Goal: Contribute content

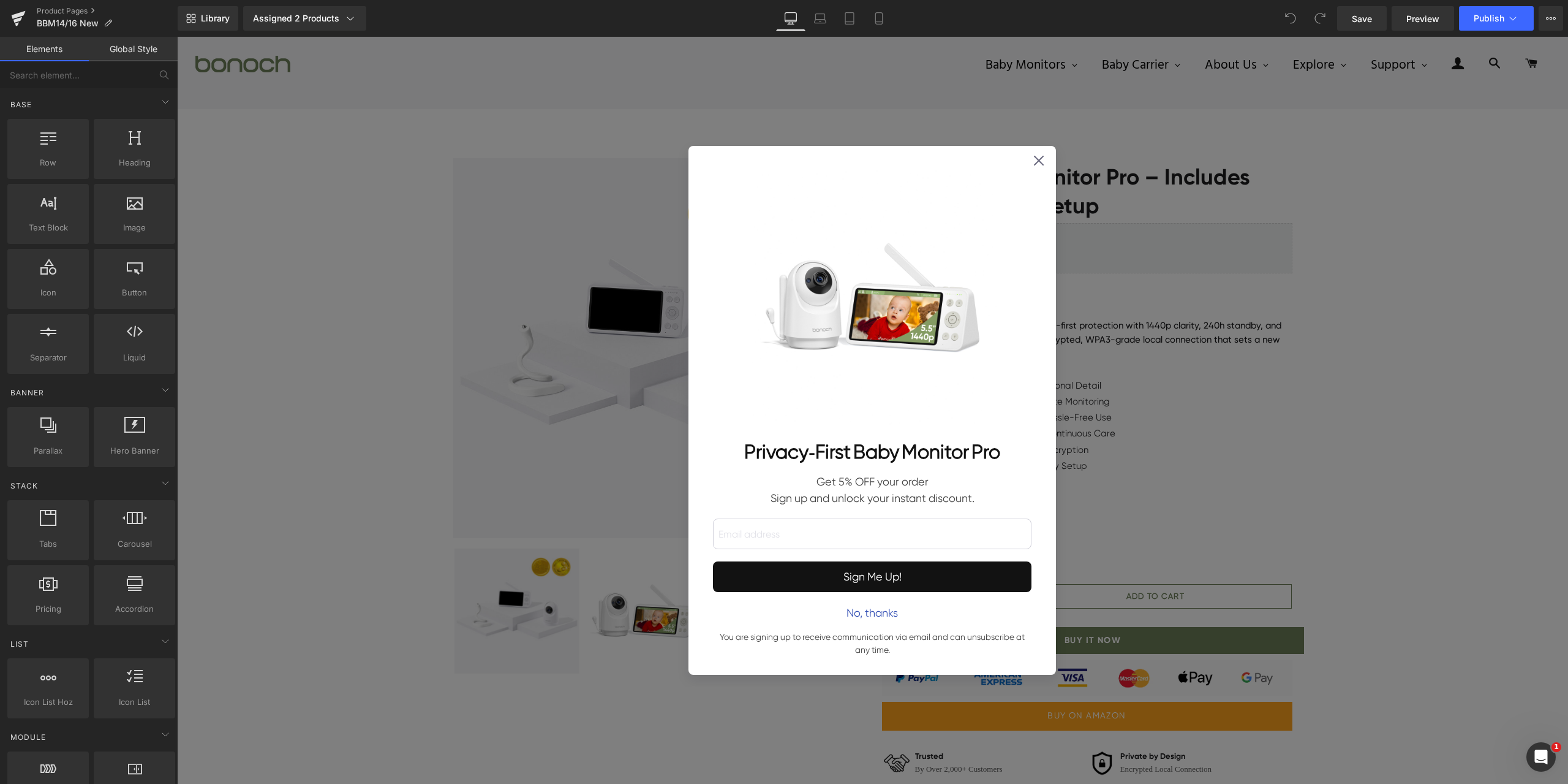
drag, startPoint x: 1307, startPoint y: 381, endPoint x: 1103, endPoint y: 247, distance: 244.1
click at [1307, 381] on div "Privacy‑First Baby Monitor Pro Get 5% OFF your order Sign up and unlock your in…" at bounding box center [872, 410] width 1391 height 747
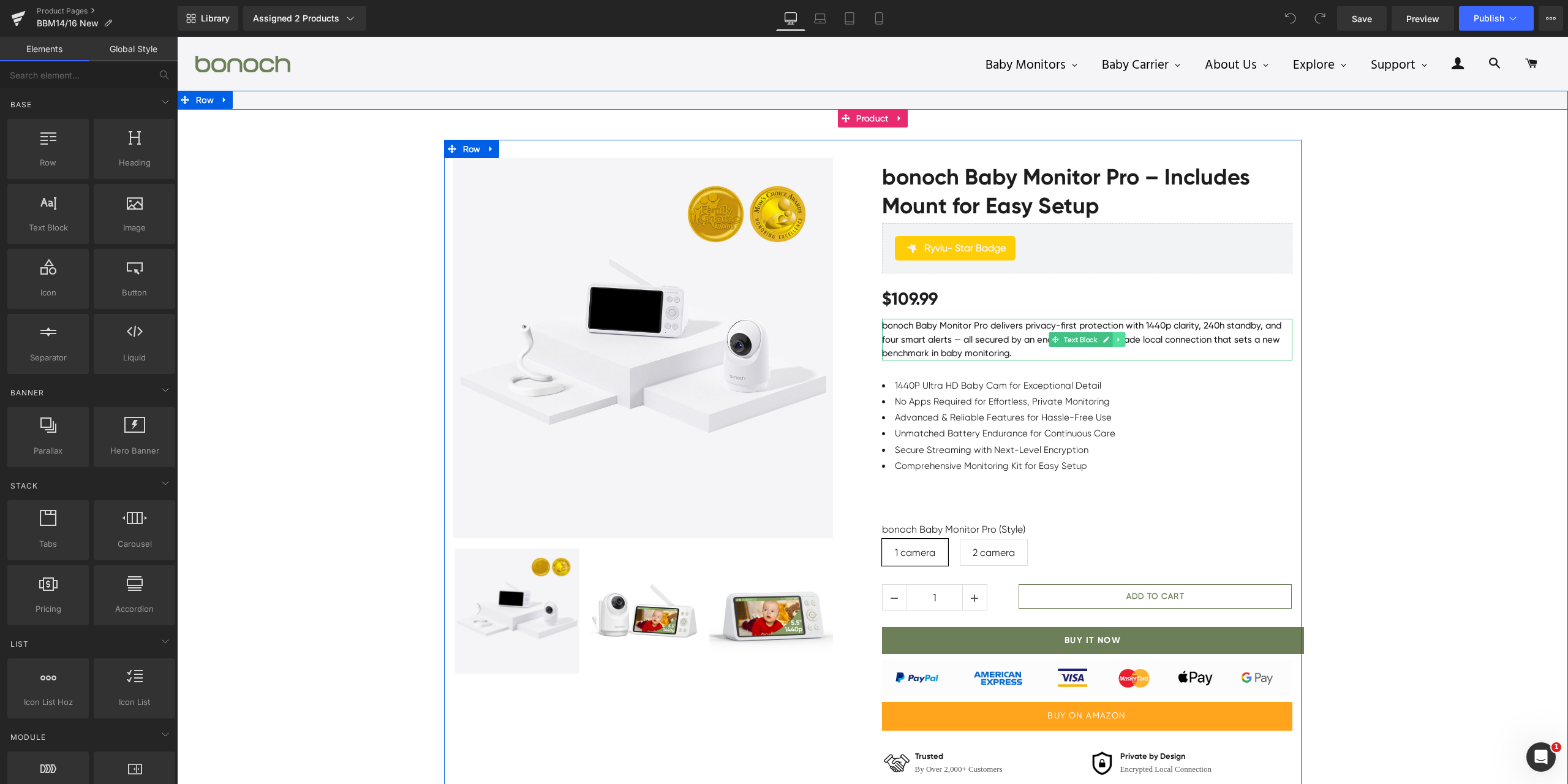
click at [1117, 340] on icon at bounding box center [1118, 339] width 2 height 4
click at [1110, 340] on icon at bounding box center [1113, 340] width 7 height 7
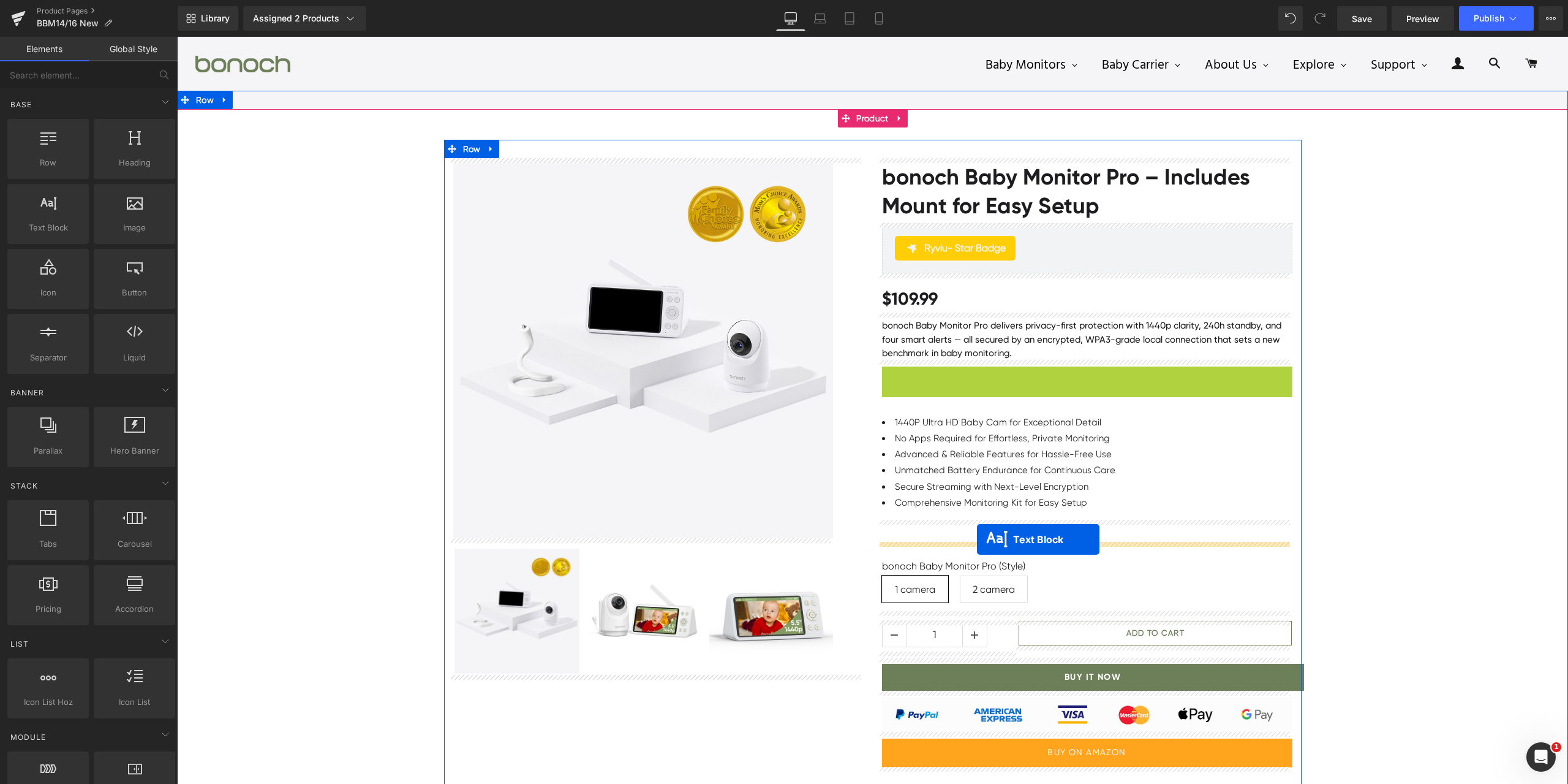
drag, startPoint x: 1069, startPoint y: 385, endPoint x: 977, endPoint y: 539, distance: 179.4
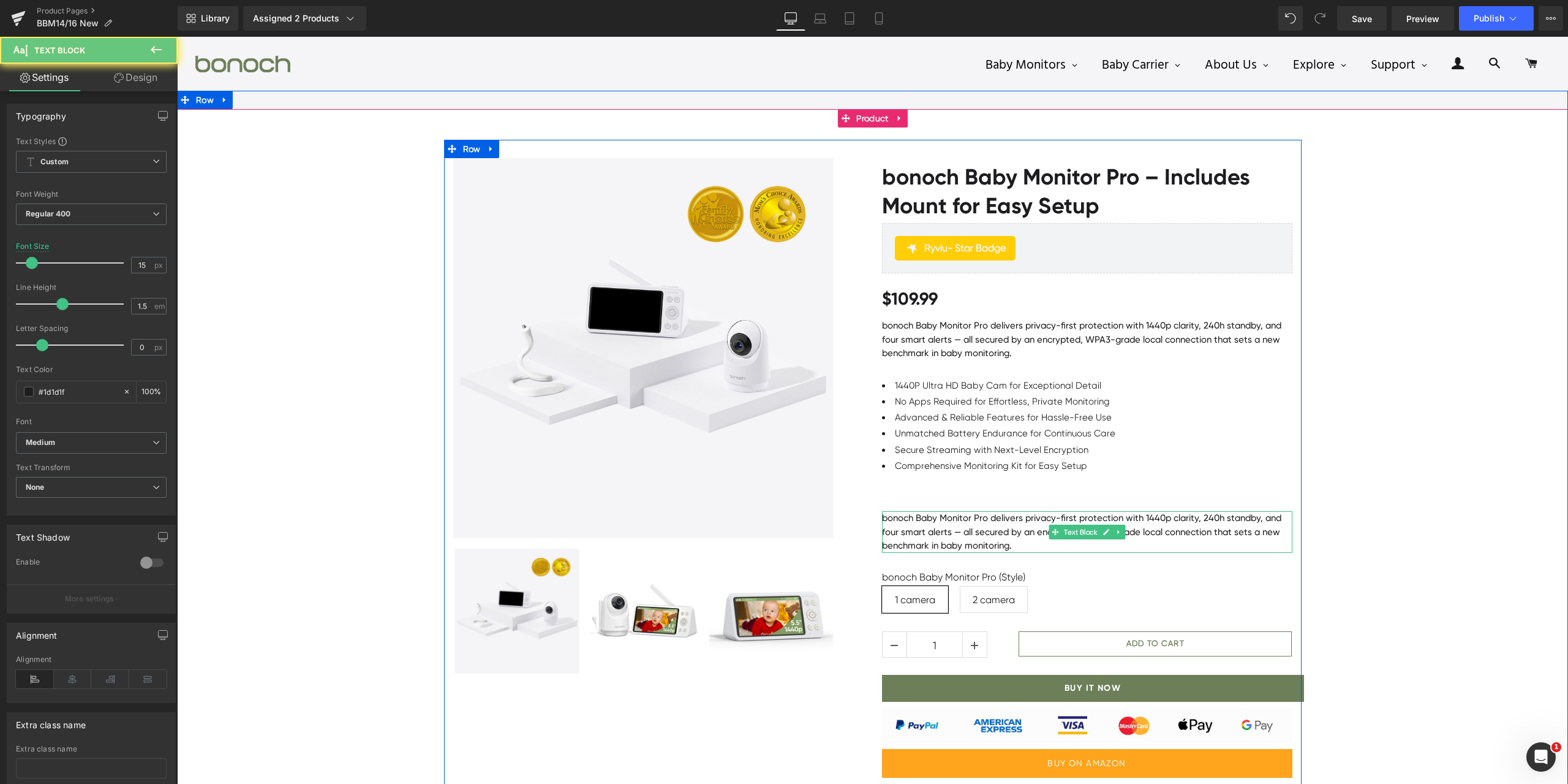
click at [1004, 530] on p "bonoch Baby Monitor Pro delivers privacy-first protection with 1440p clarity, 2…" at bounding box center [1087, 531] width 410 height 42
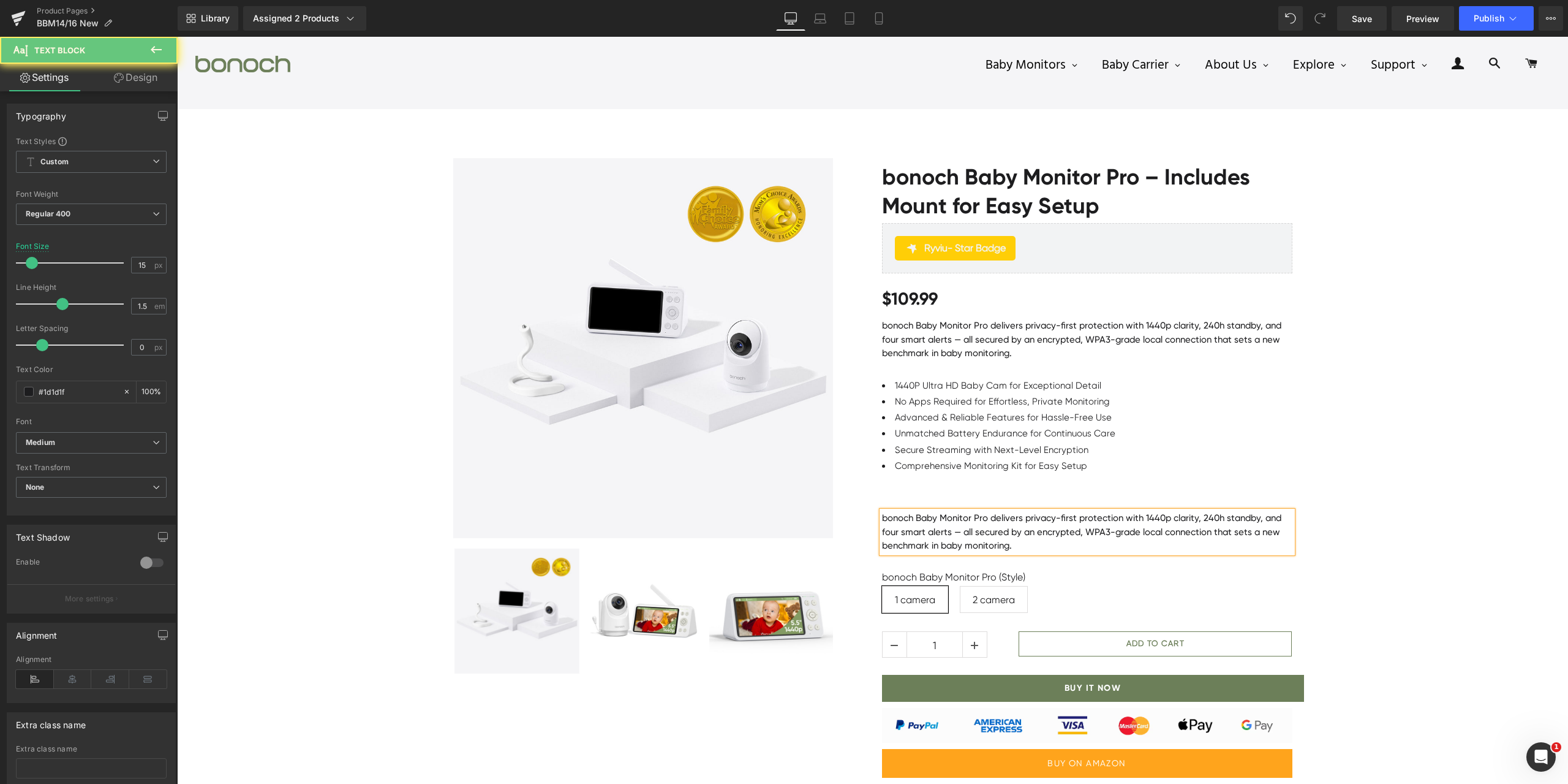
click at [1004, 530] on p "bonoch Baby Monitor Pro delivers privacy-first protection with 1440p clarity, 2…" at bounding box center [1087, 531] width 410 height 42
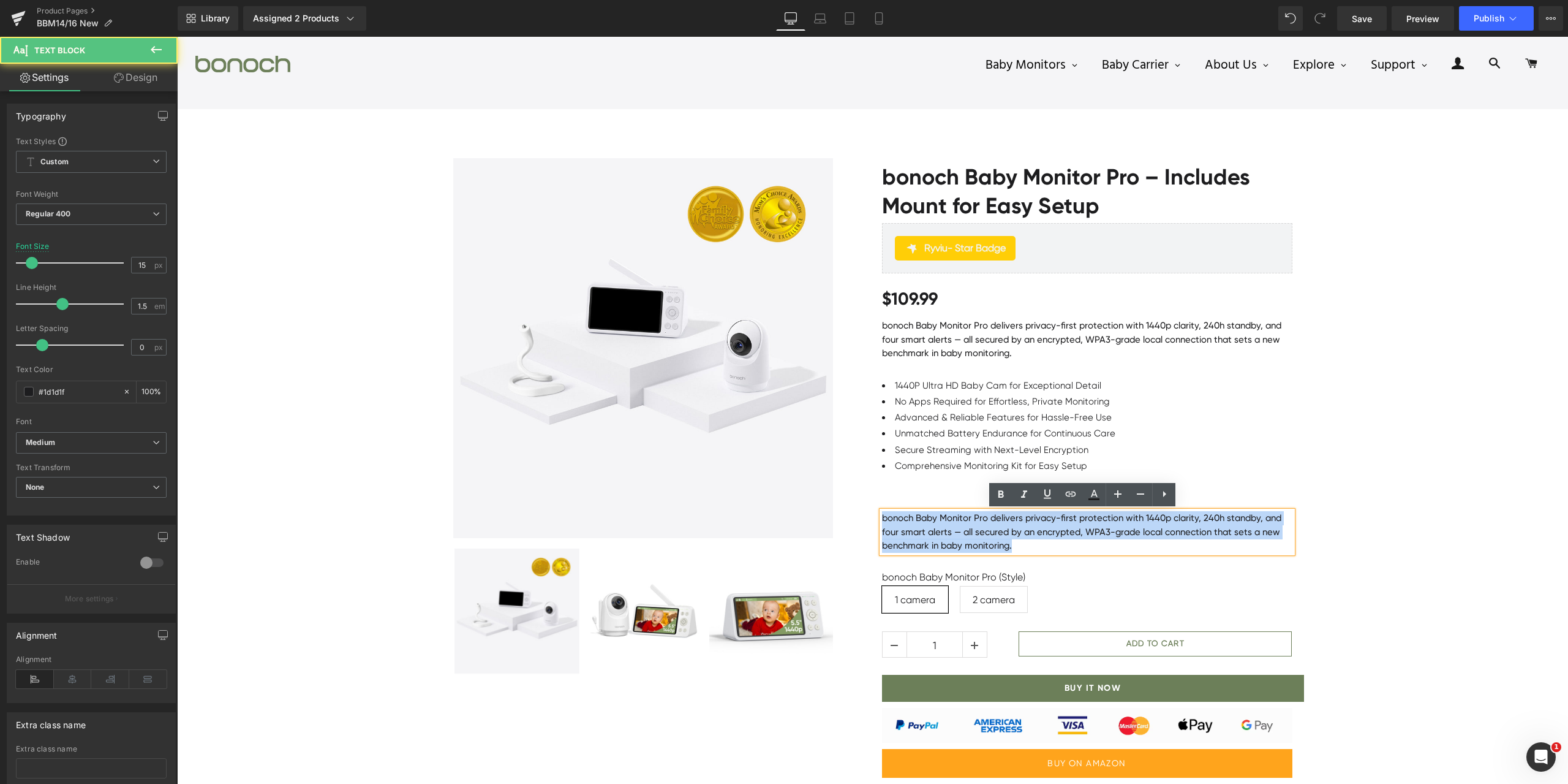
click at [1004, 530] on p "bonoch Baby Monitor Pro delivers privacy-first protection with 1440p clarity, 2…" at bounding box center [1087, 531] width 410 height 42
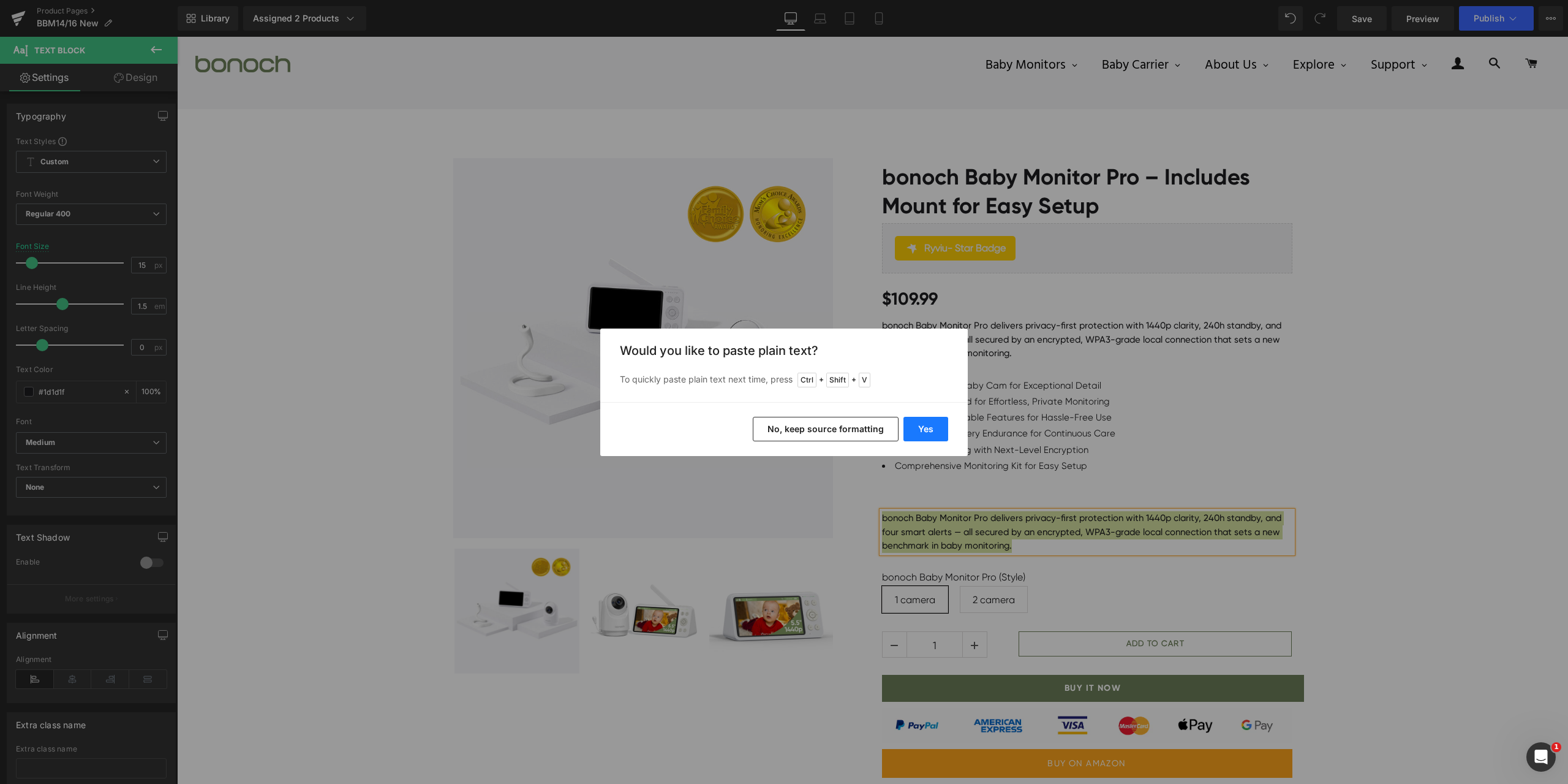
drag, startPoint x: 929, startPoint y: 418, endPoint x: 751, endPoint y: 380, distance: 182.0
click at [929, 417] on button "Yes" at bounding box center [926, 428] width 45 height 24
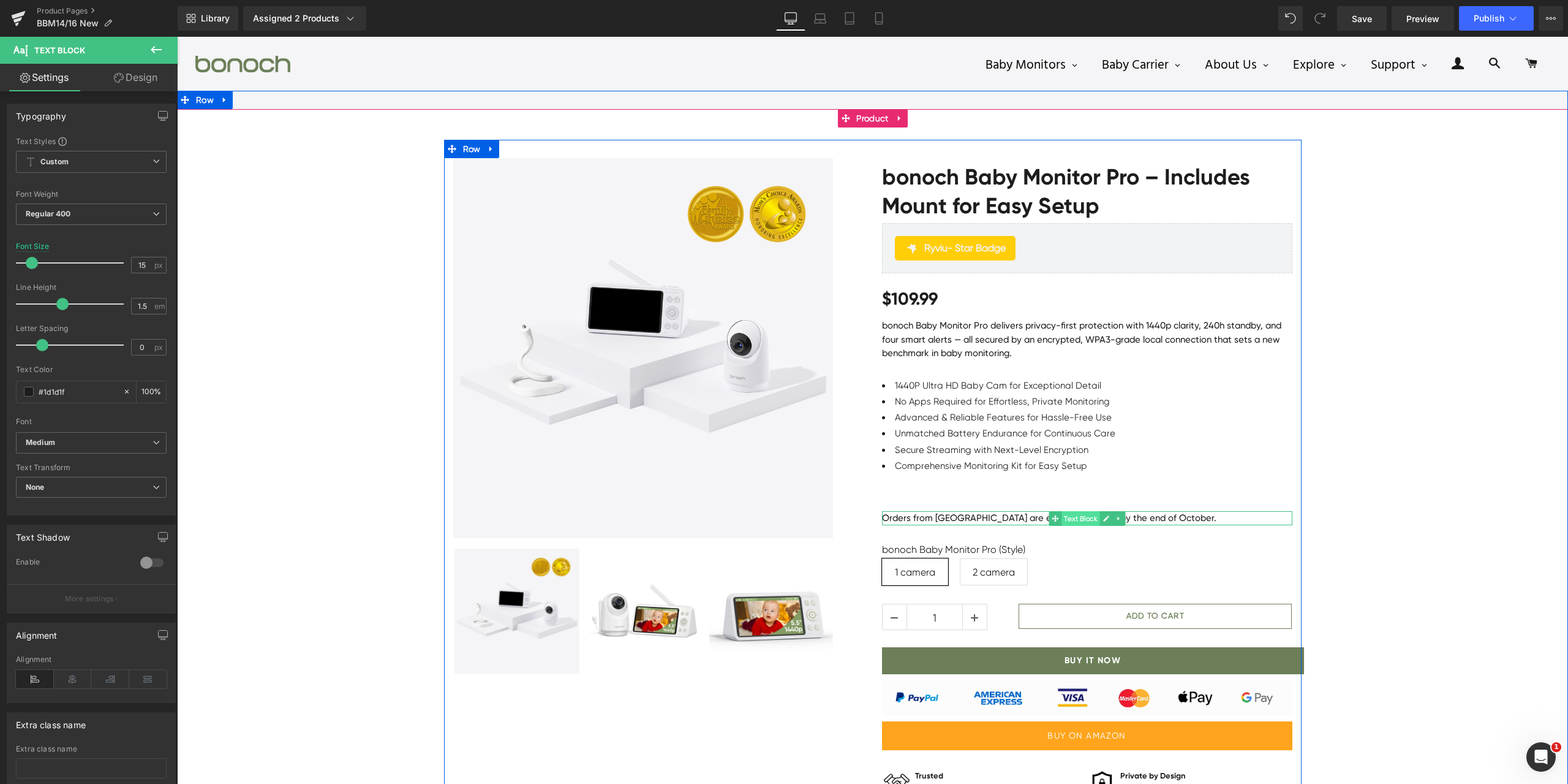
click at [1067, 518] on span "Text Block" at bounding box center [1080, 518] width 38 height 14
click at [1161, 522] on div at bounding box center [1087, 523] width 410 height 3
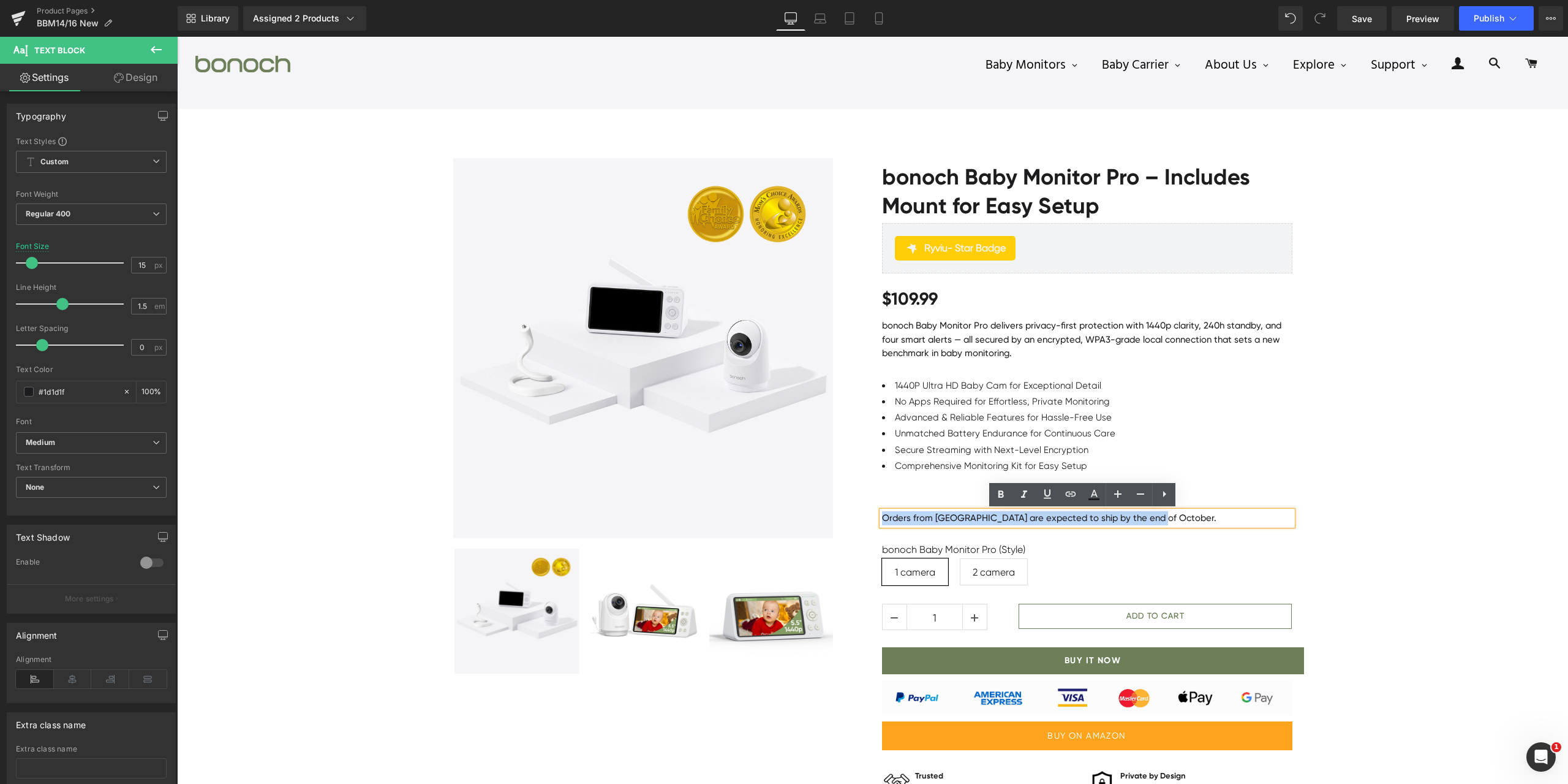
drag, startPoint x: 1159, startPoint y: 515, endPoint x: 878, endPoint y: 517, distance: 281.0
click at [882, 517] on p "Orders from [GEOGRAPHIC_DATA] are expected to ship by the end of October." at bounding box center [1087, 518] width 410 height 14
click at [1005, 494] on icon at bounding box center [1000, 495] width 14 height 14
click at [1392, 497] on div "Sale Off (P) Image ‹ ›" at bounding box center [872, 500] width 1391 height 720
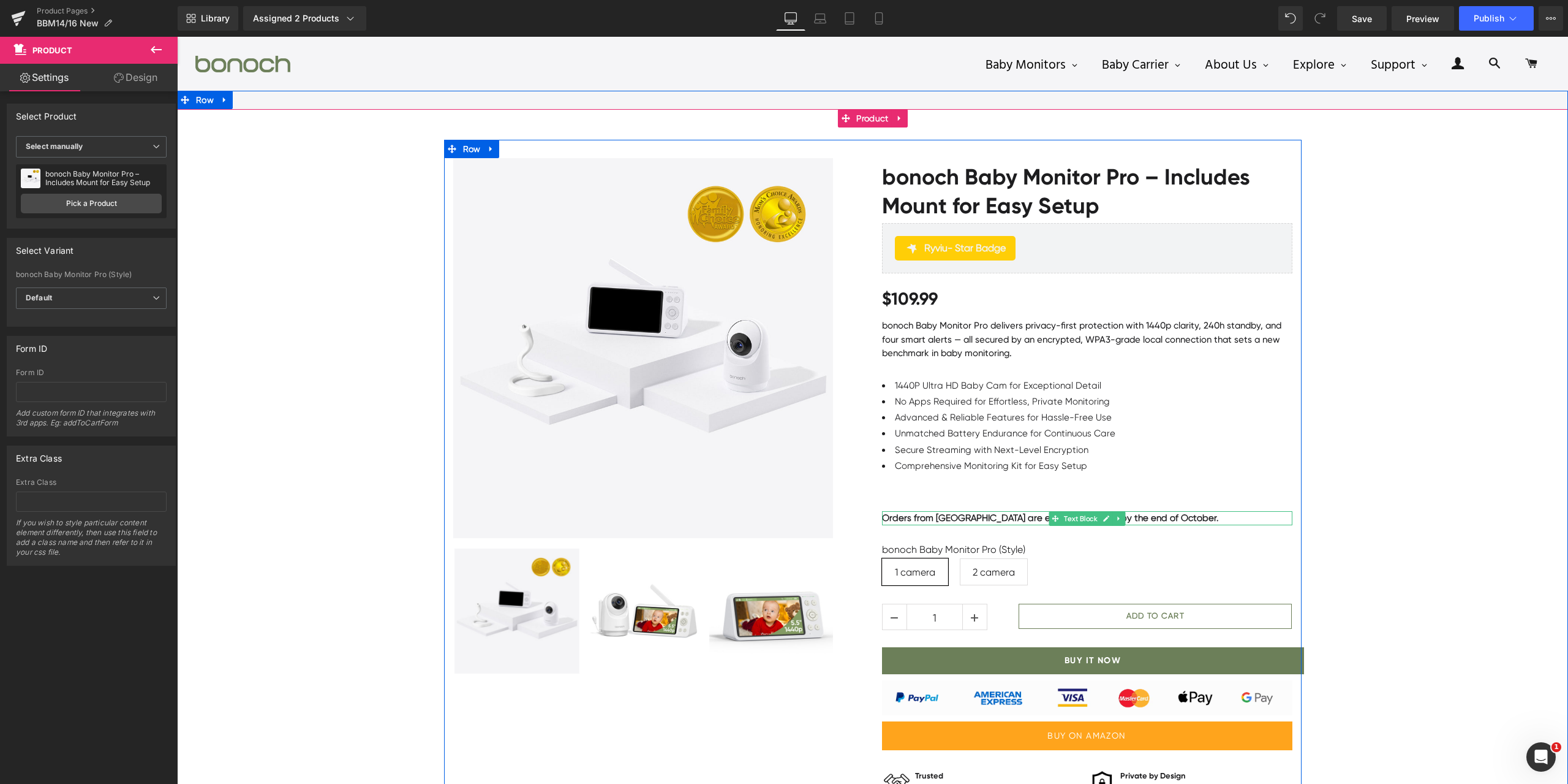
click at [1178, 518] on p "Orders from [GEOGRAPHIC_DATA] are expected to ship by the end of October." at bounding box center [1087, 518] width 410 height 14
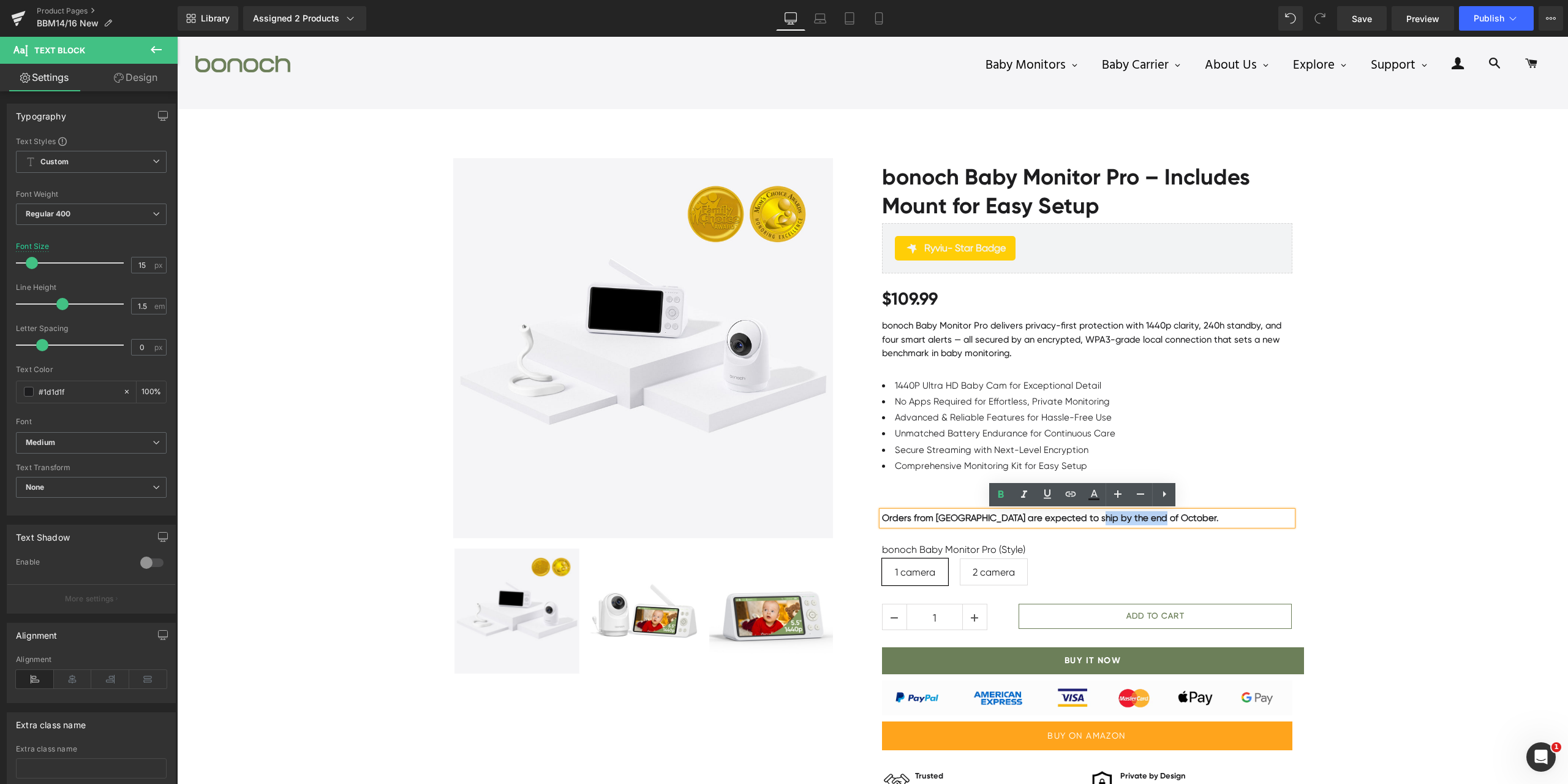
drag, startPoint x: 1078, startPoint y: 520, endPoint x: 1143, endPoint y: 519, distance: 65.0
click at [1143, 519] on strong "Orders from [GEOGRAPHIC_DATA] are expected to ship by the end of October." at bounding box center [1050, 518] width 336 height 11
click at [1050, 495] on icon at bounding box center [1047, 494] width 14 height 14
click at [1356, 481] on div "Sale Off (P) Image ‹ ›" at bounding box center [872, 500] width 1391 height 720
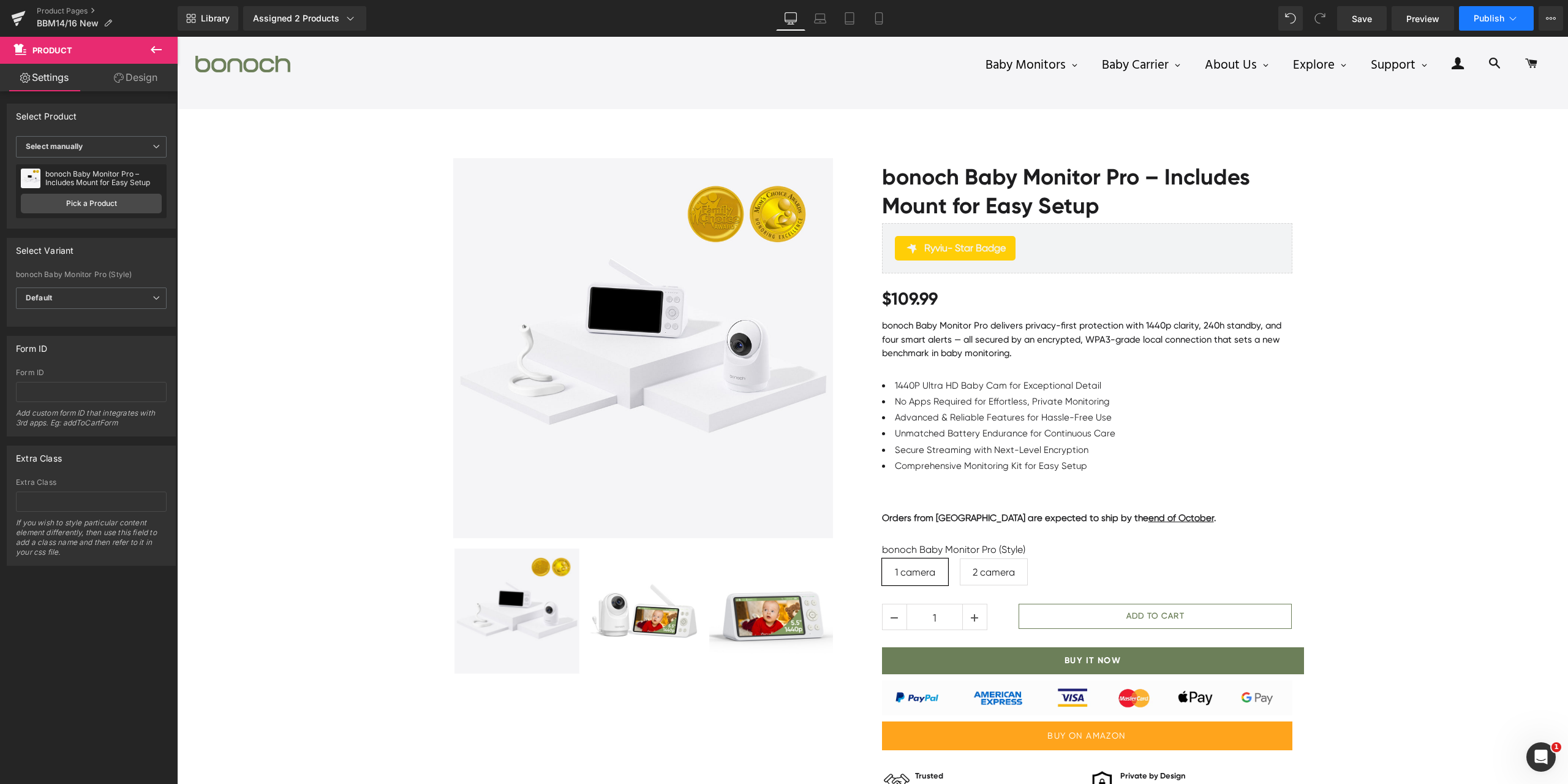
click at [1482, 19] on span "Publish" at bounding box center [1489, 18] width 30 height 10
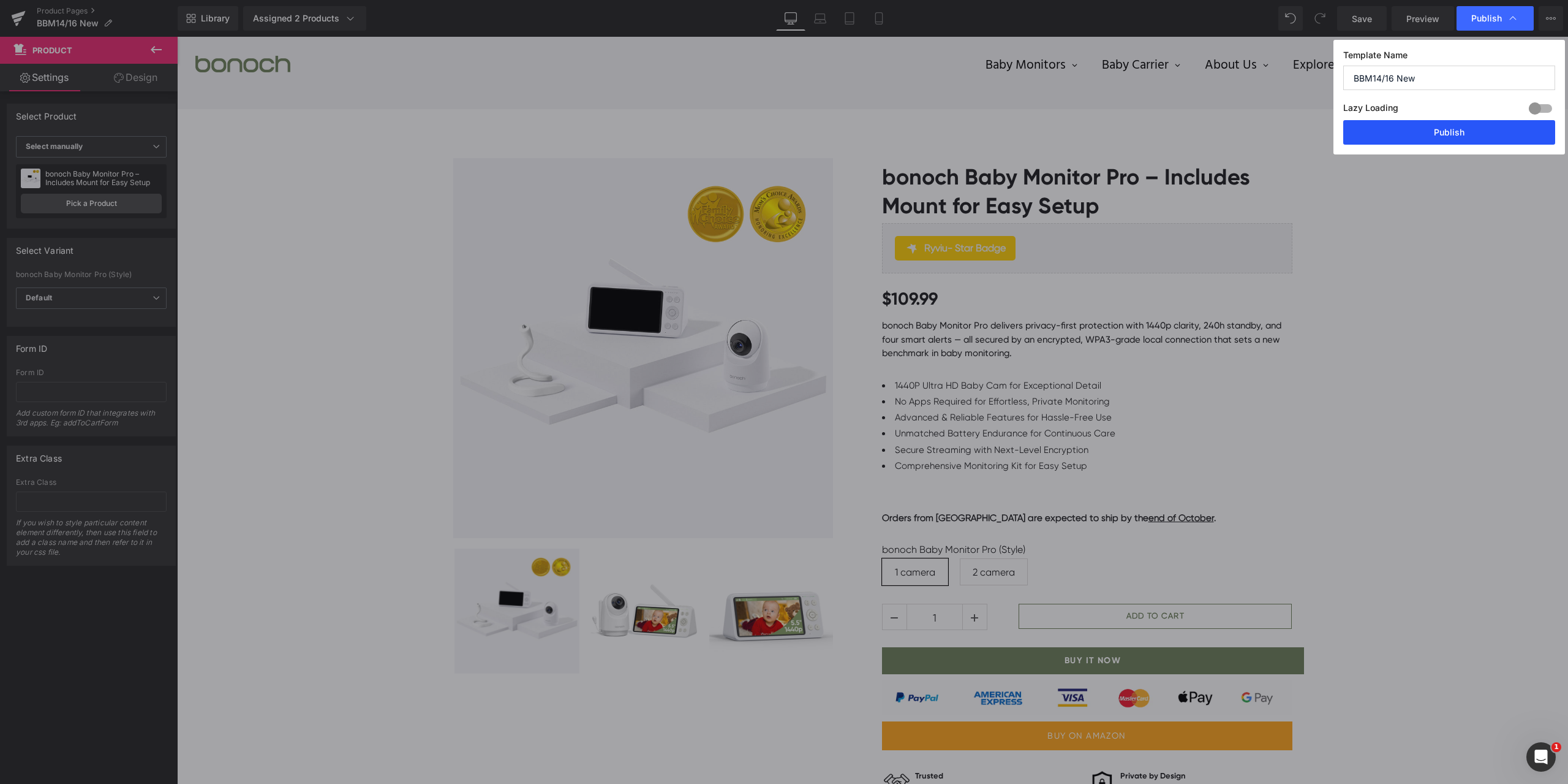
click at [1448, 126] on button "Publish" at bounding box center [1449, 132] width 212 height 24
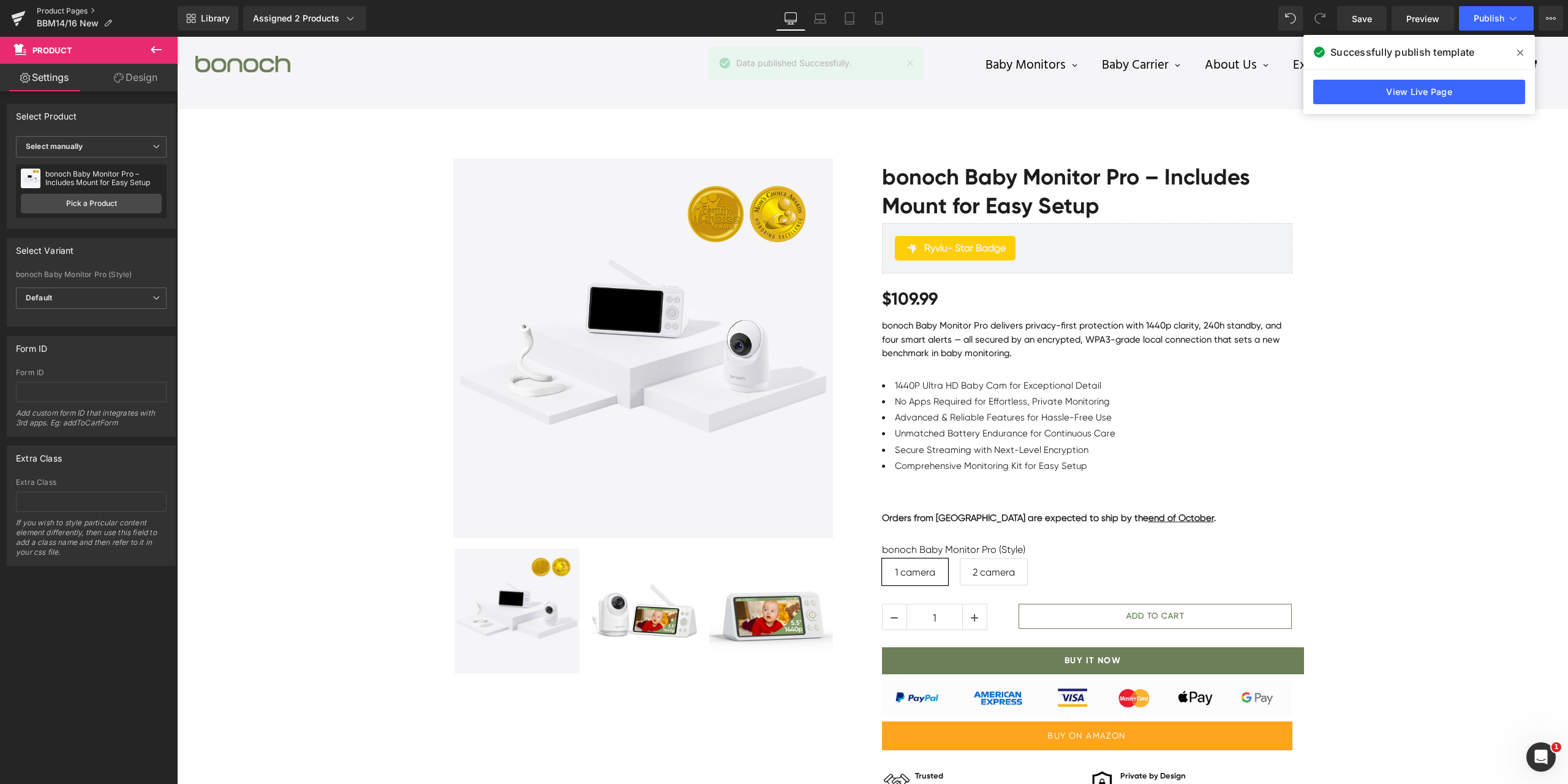
click at [53, 10] on link "Product Pages" at bounding box center [107, 11] width 141 height 10
